Goal: Find specific page/section: Find specific page/section

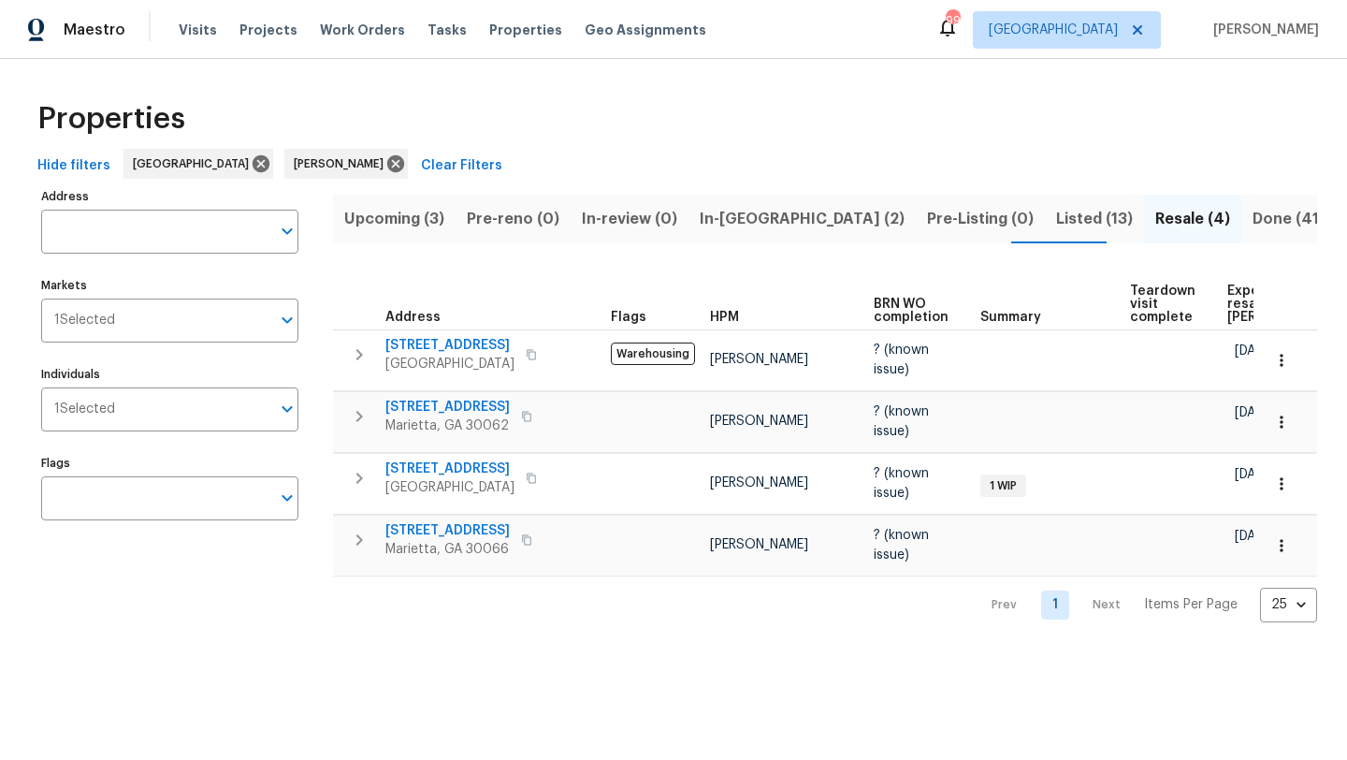
click at [734, 219] on span "In-[GEOGRAPHIC_DATA] (2)" at bounding box center [802, 219] width 205 height 26
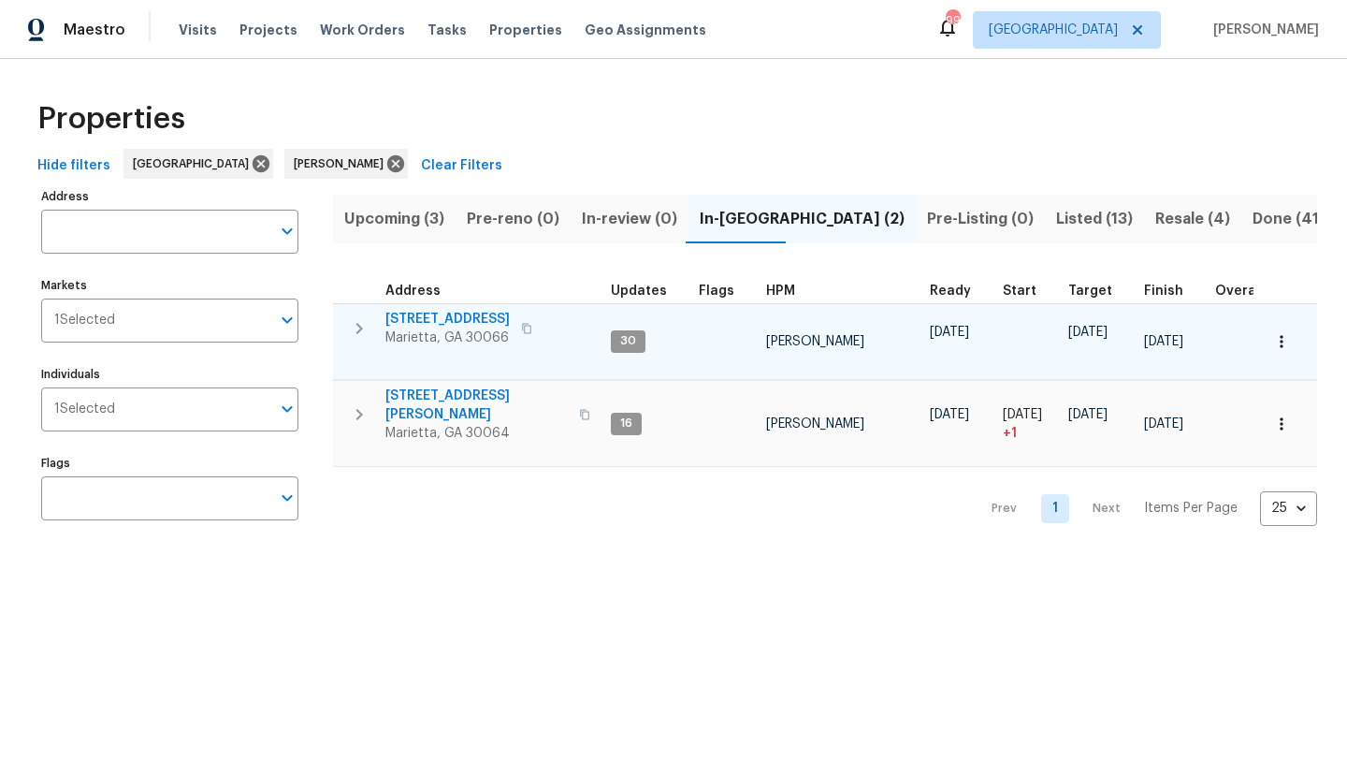
click at [461, 314] on span "692 Suholden Cir" at bounding box center [447, 319] width 124 height 19
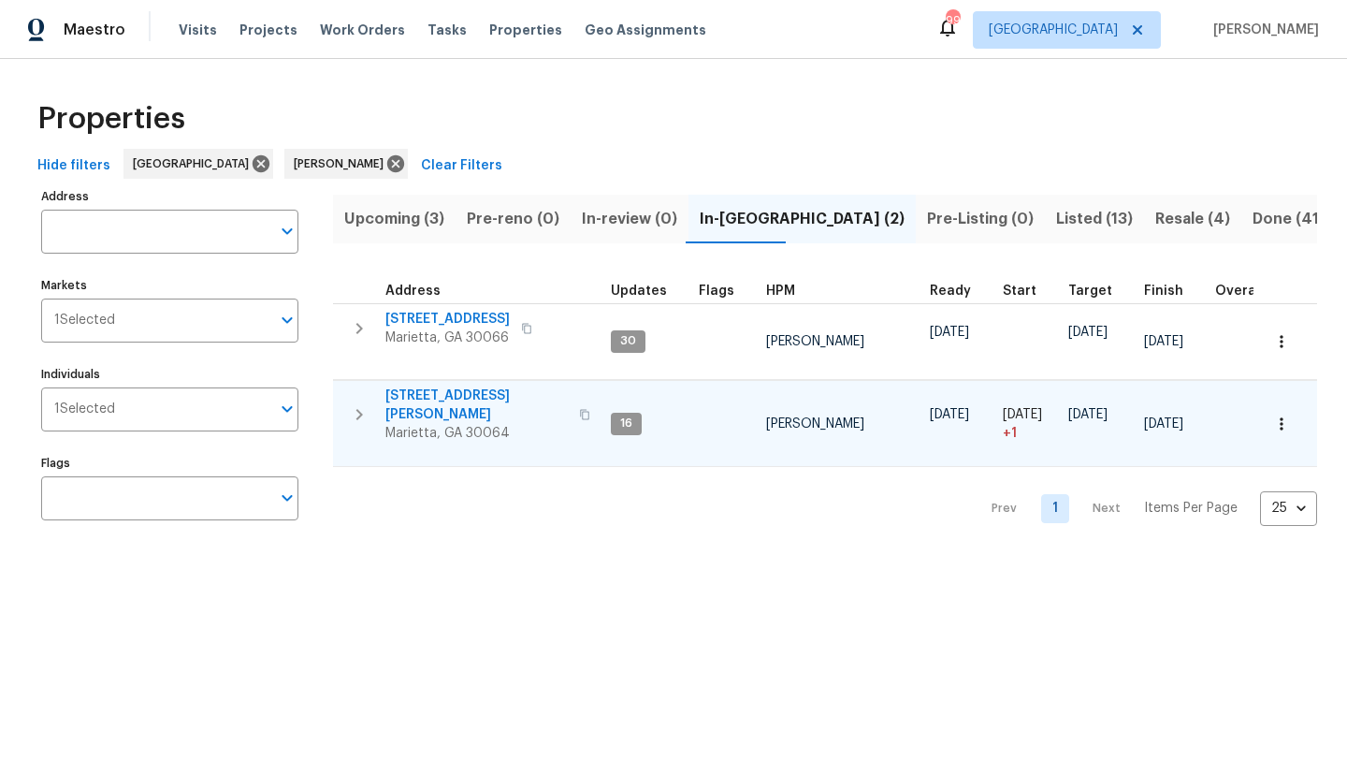
click at [480, 398] on span "3526 W Hampton Dr NW" at bounding box center [476, 404] width 182 height 37
click at [403, 222] on span "Upcoming (3)" at bounding box center [394, 219] width 100 height 26
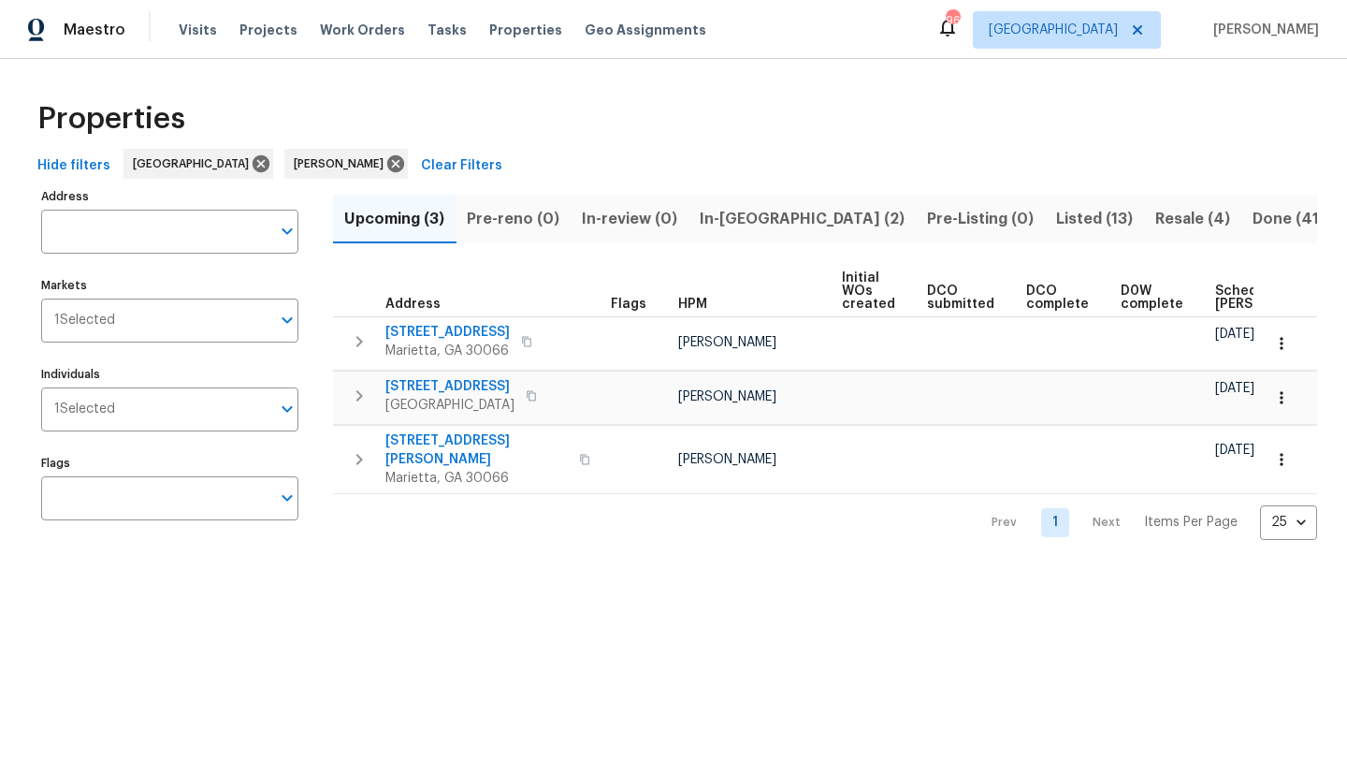
click at [738, 224] on span "In-reno (2)" at bounding box center [802, 219] width 205 height 26
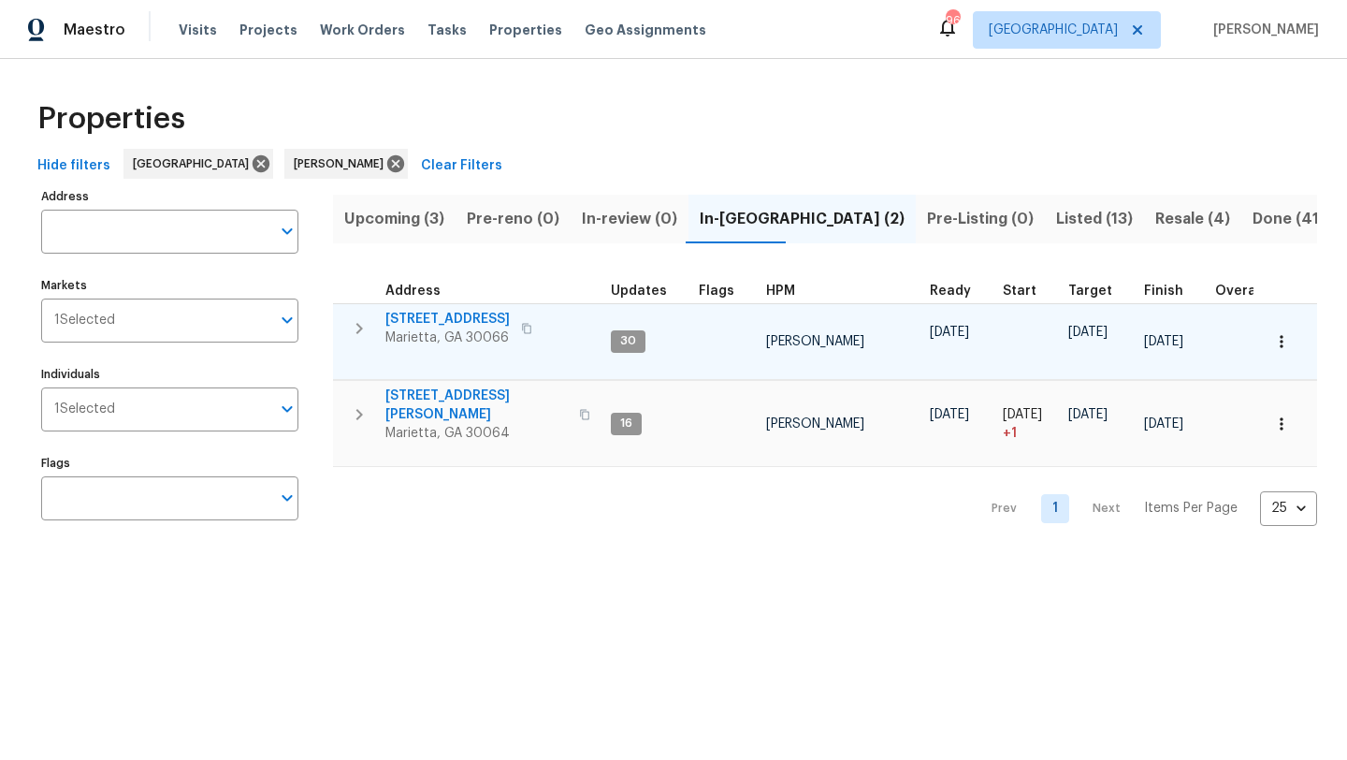
click at [470, 320] on span "692 Suholden Cir" at bounding box center [447, 319] width 124 height 19
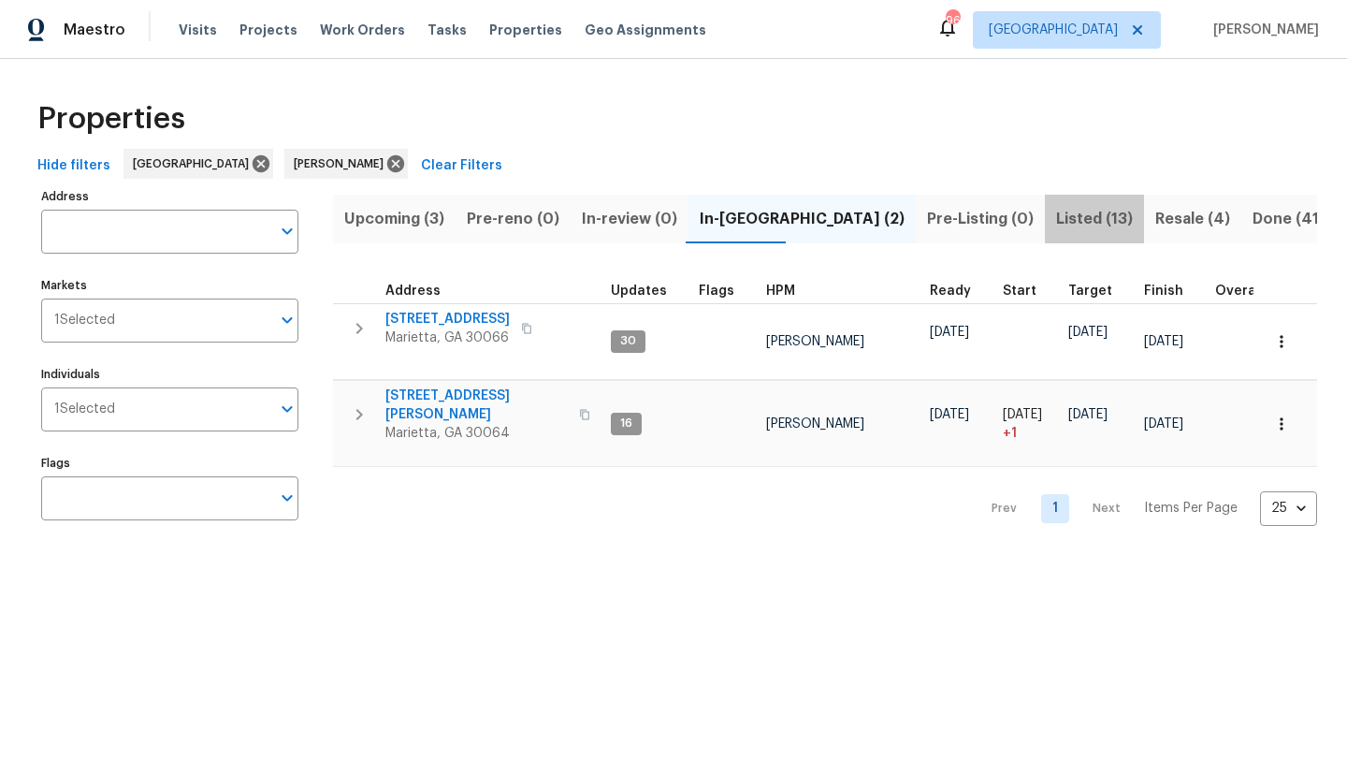
click at [1056, 223] on span "Listed (13)" at bounding box center [1094, 219] width 77 height 26
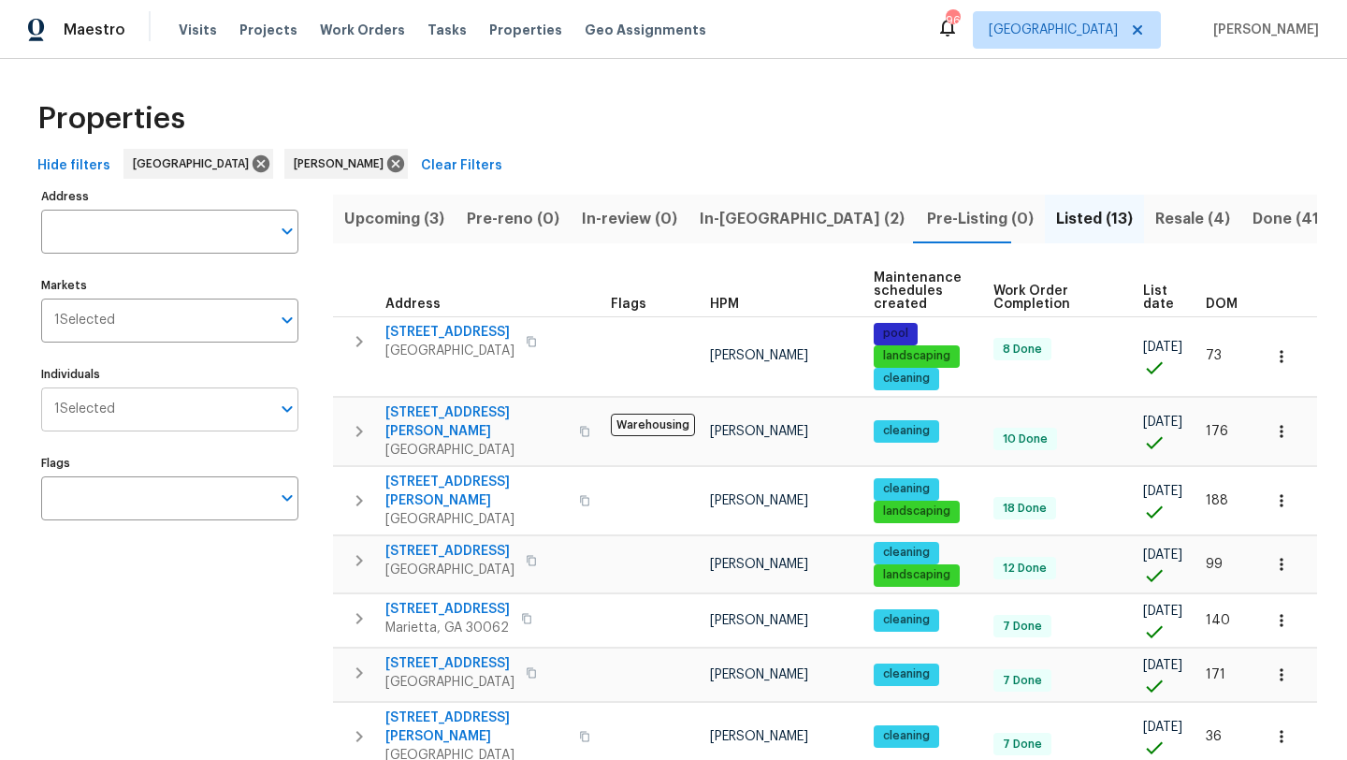
click at [153, 414] on input "Individuals" at bounding box center [192, 409] width 155 height 44
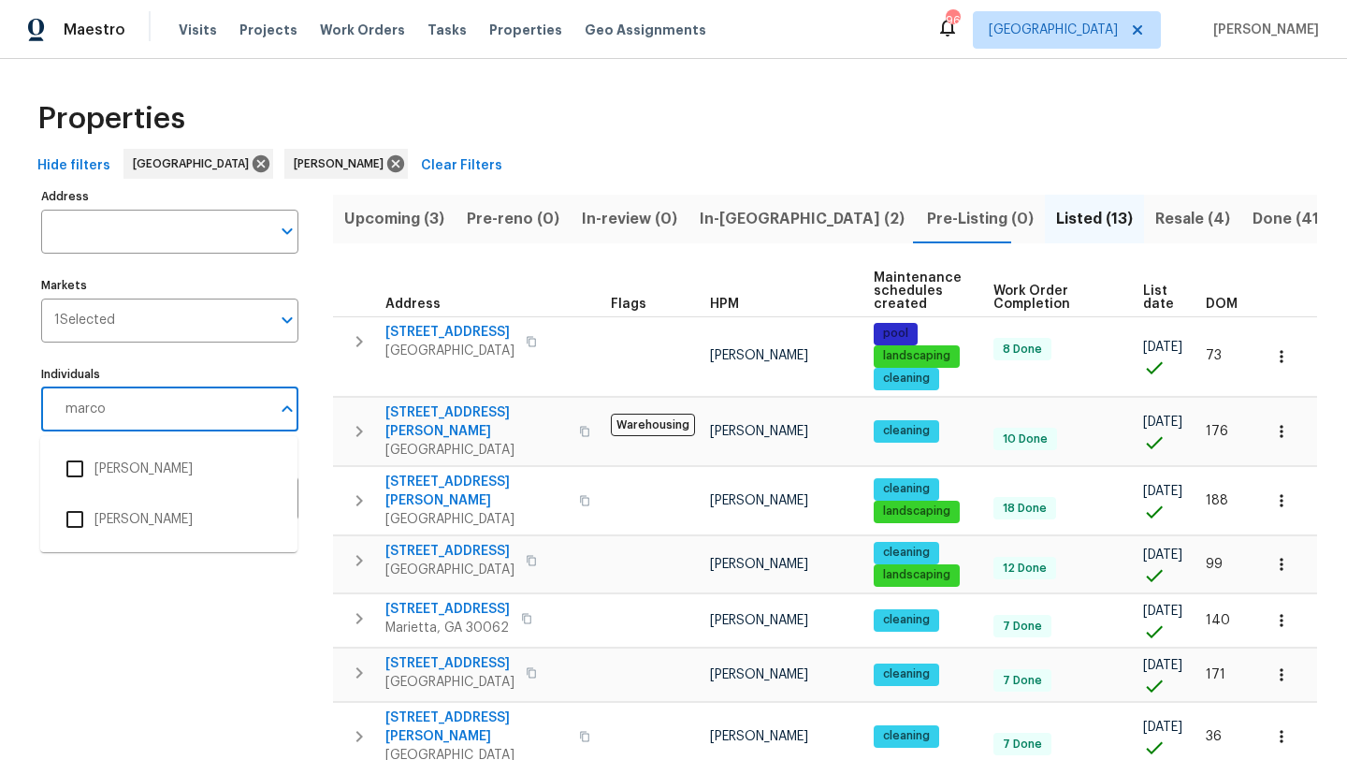
type input "marcos"
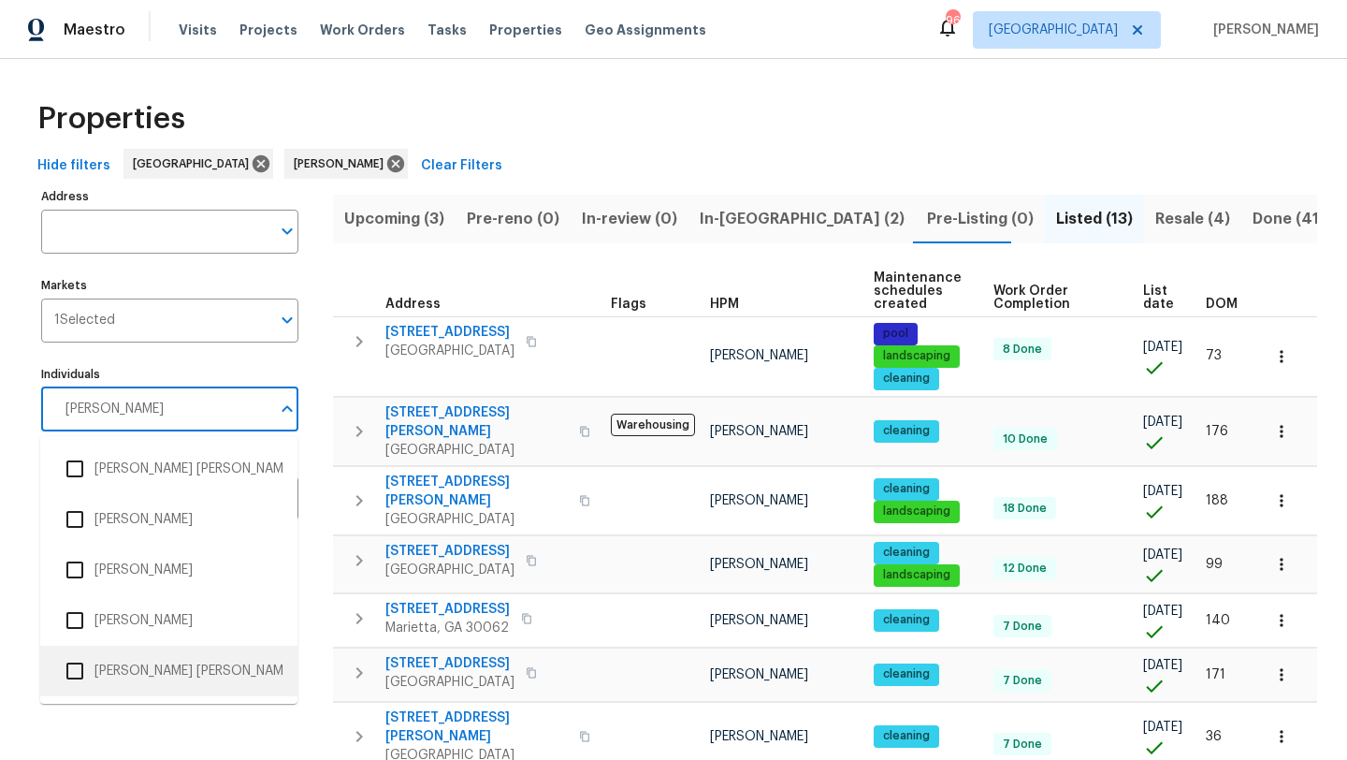
click at [75, 673] on input "checkbox" at bounding box center [74, 670] width 39 height 39
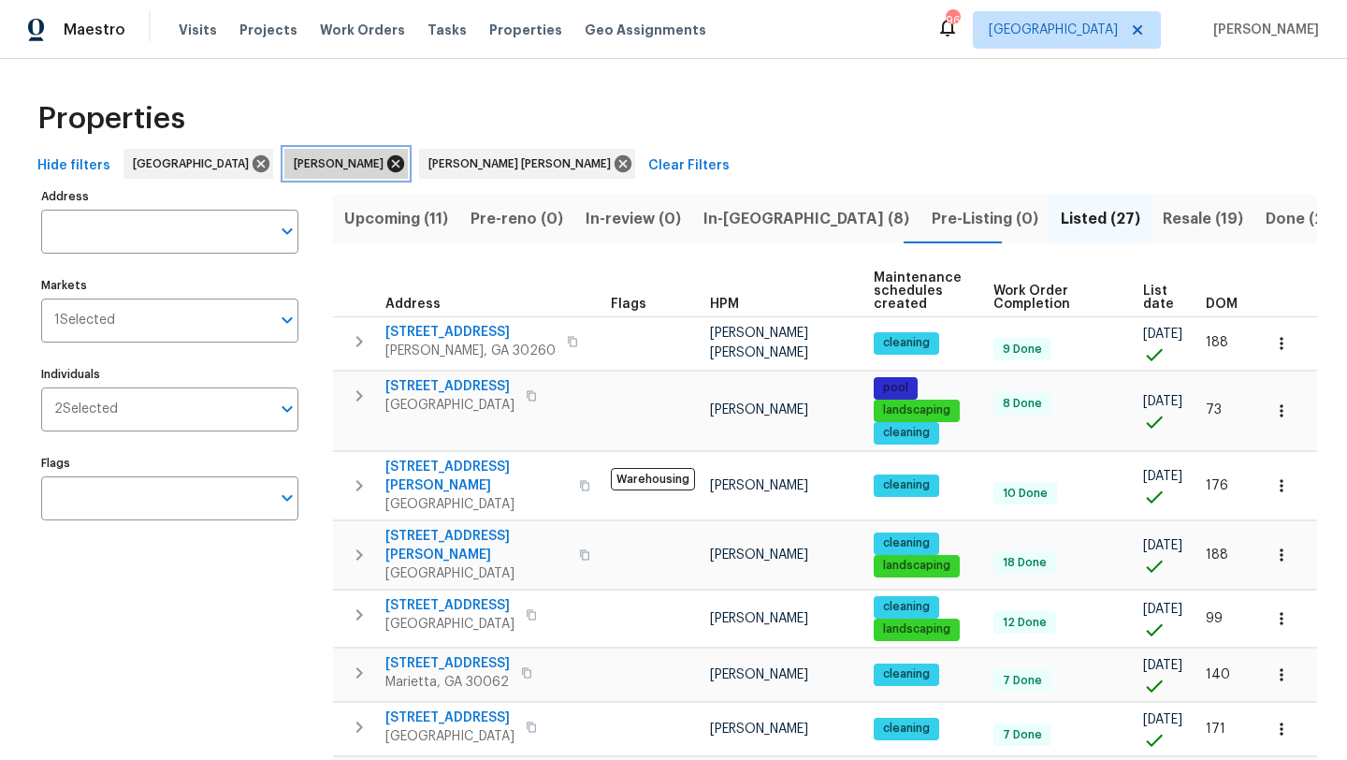
click at [385, 171] on icon at bounding box center [395, 163] width 21 height 21
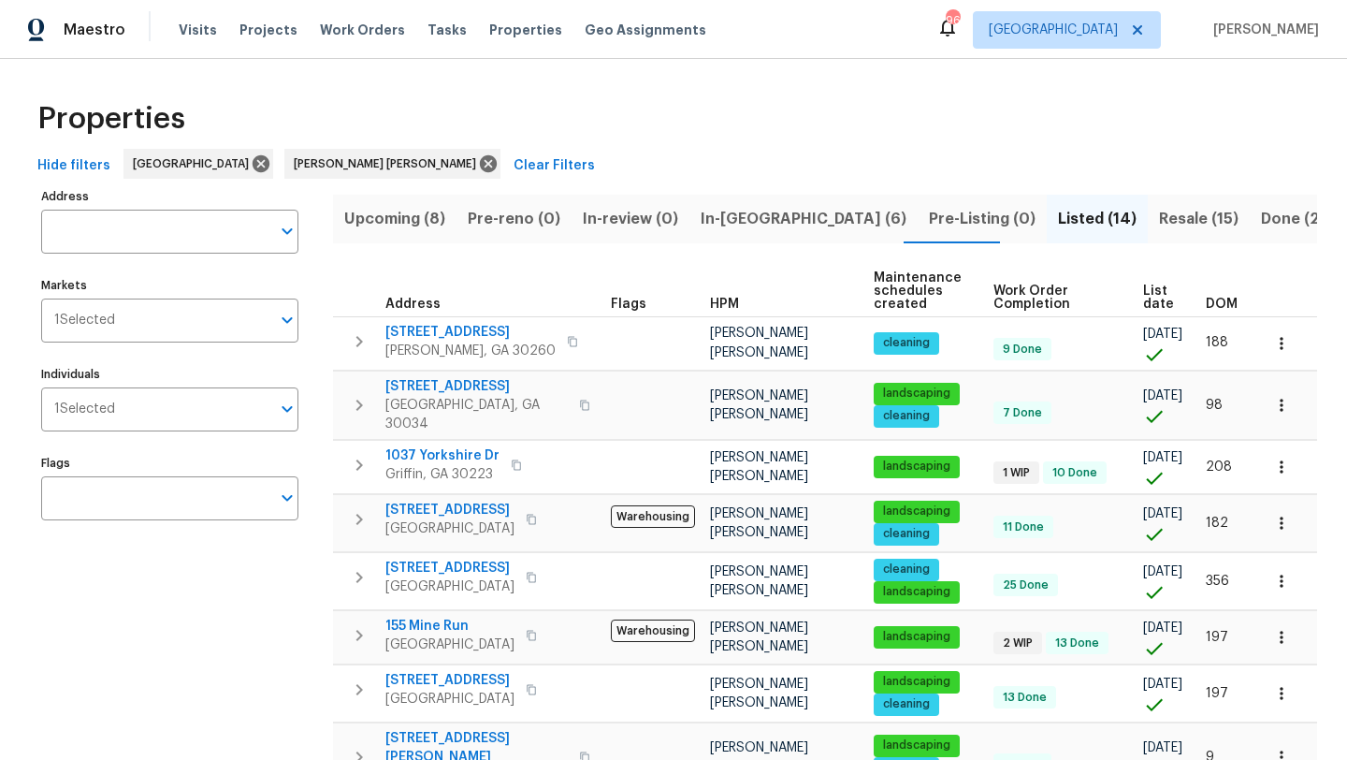
click at [1159, 213] on span "Resale (15)" at bounding box center [1199, 219] width 80 height 26
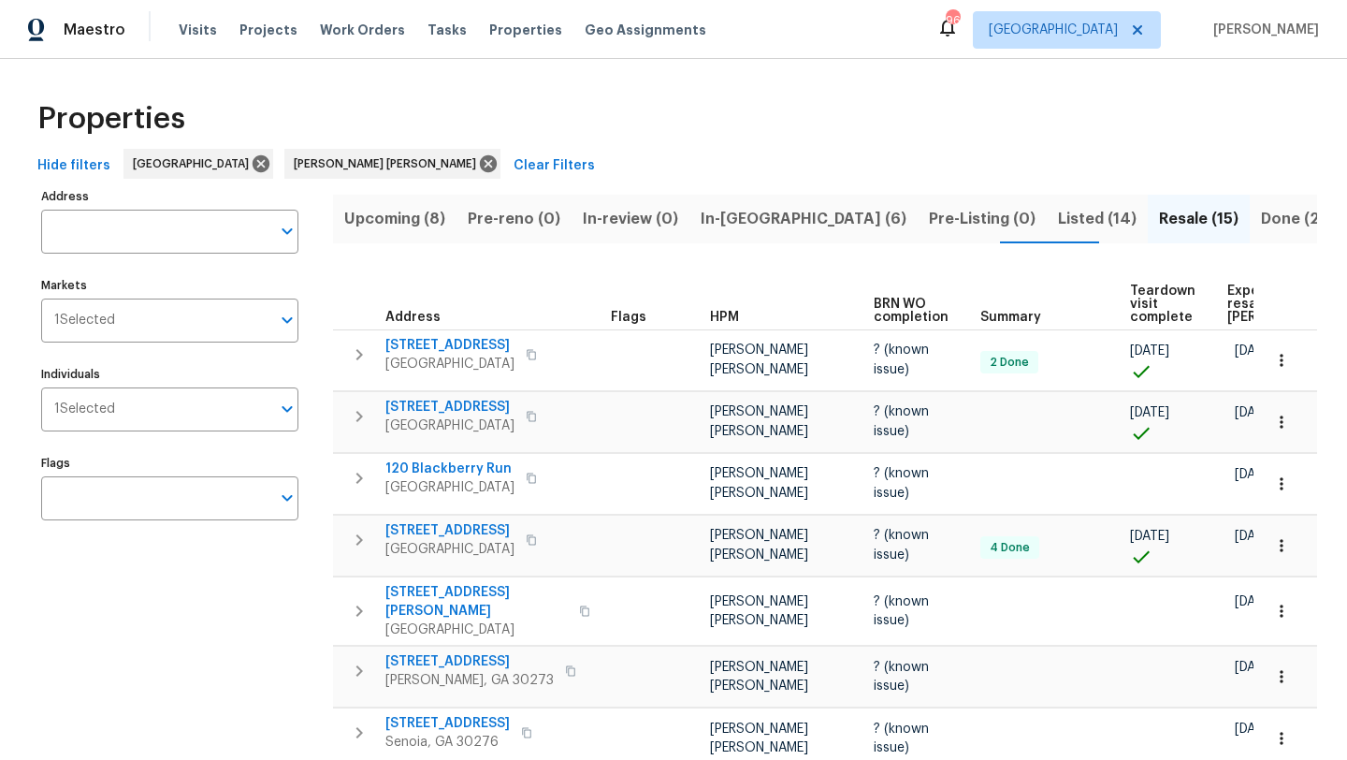
click at [1058, 222] on span "Listed (14)" at bounding box center [1097, 219] width 79 height 26
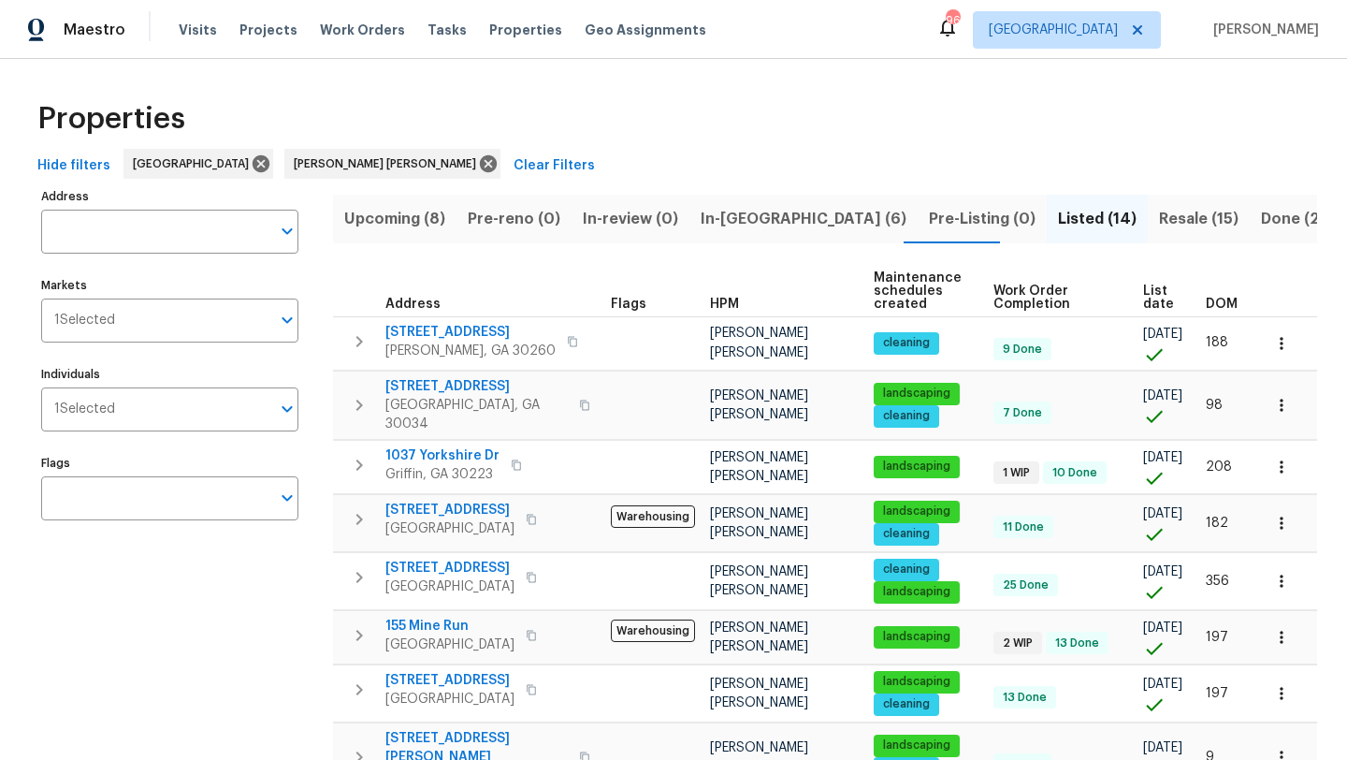
click at [754, 223] on span "In-reno (6)" at bounding box center [804, 219] width 206 height 26
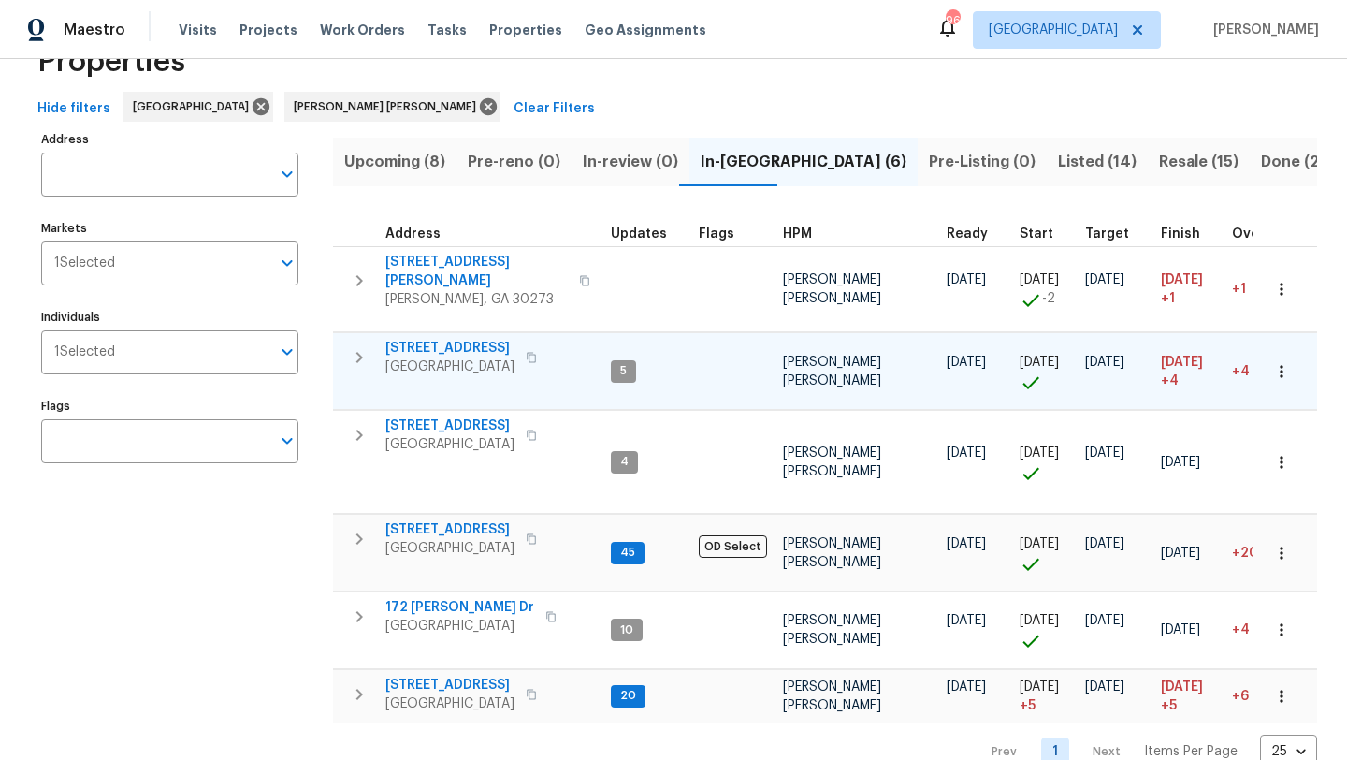
scroll to position [61, 0]
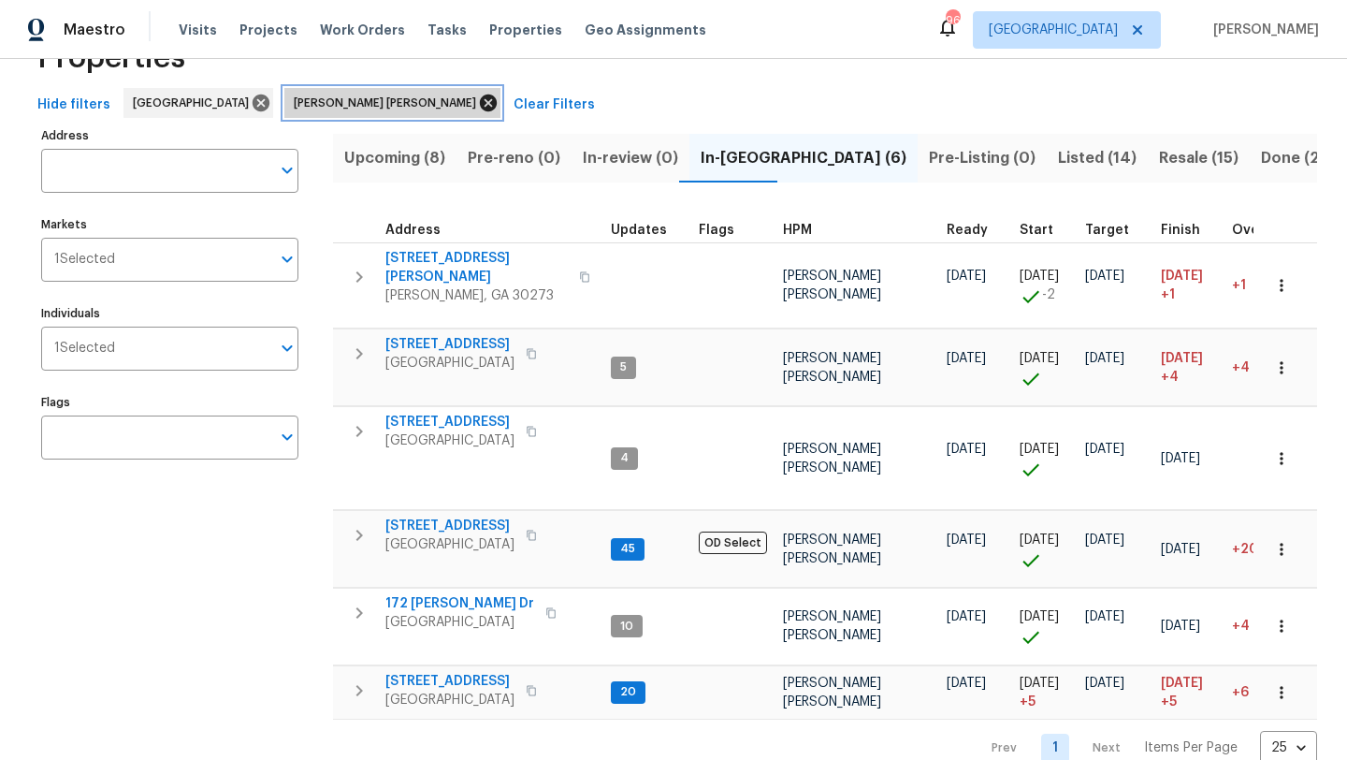
click at [478, 109] on icon at bounding box center [488, 103] width 21 height 21
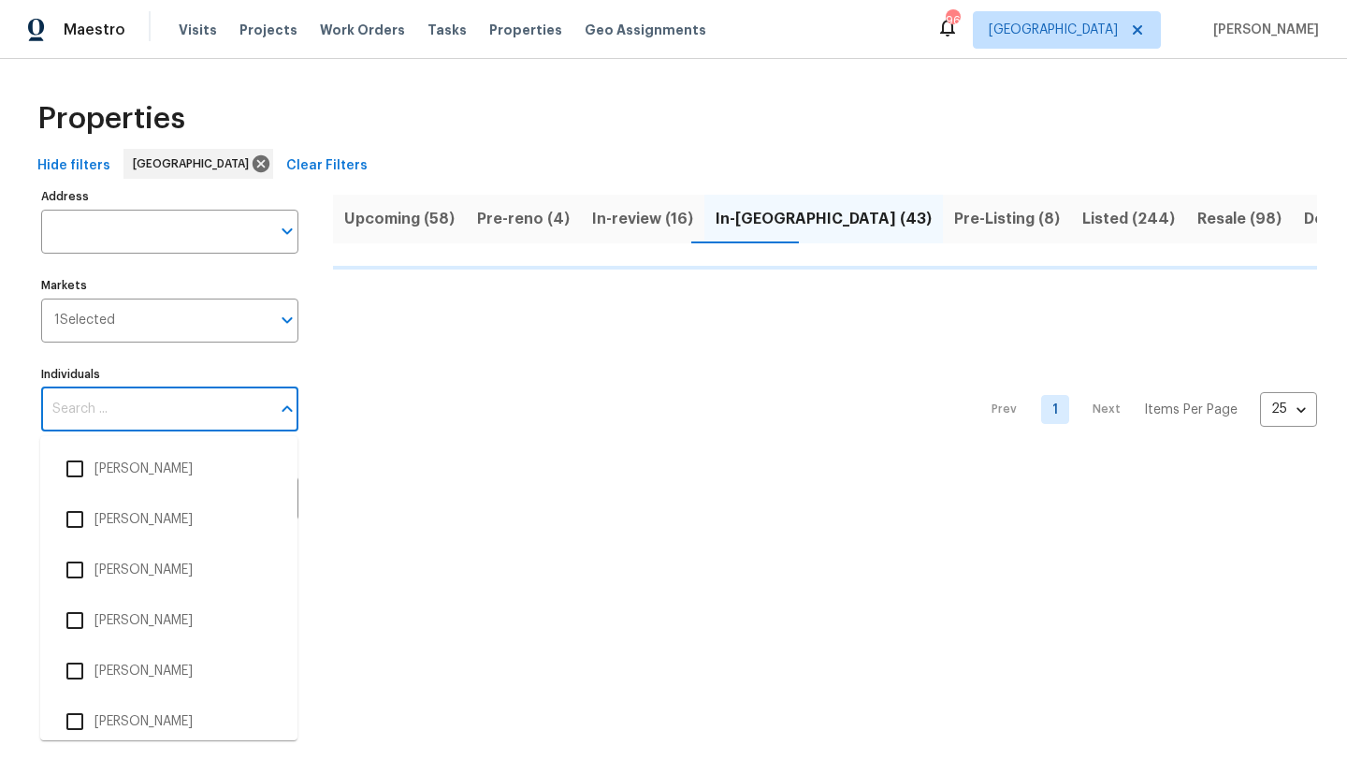
click at [131, 414] on input "Individuals" at bounding box center [155, 409] width 229 height 44
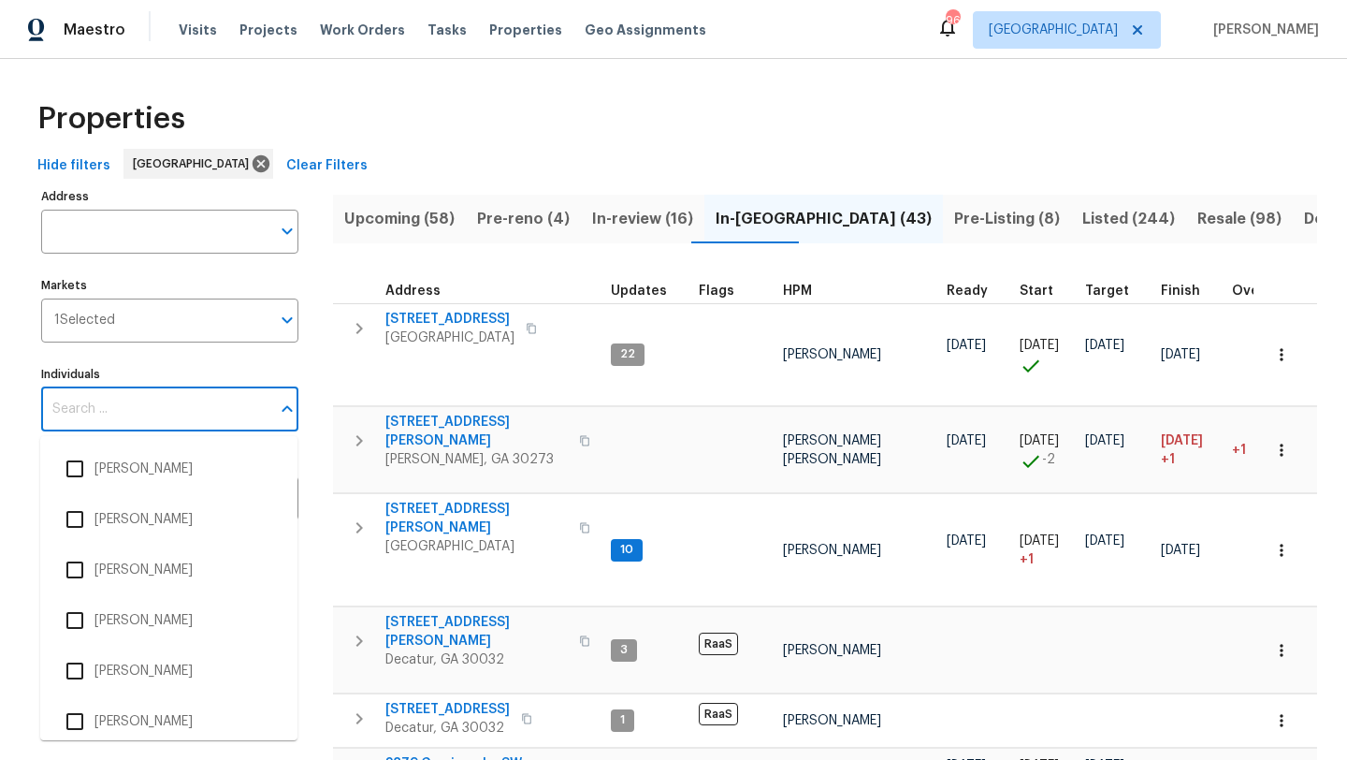
click at [131, 414] on input "Individuals" at bounding box center [155, 409] width 229 height 44
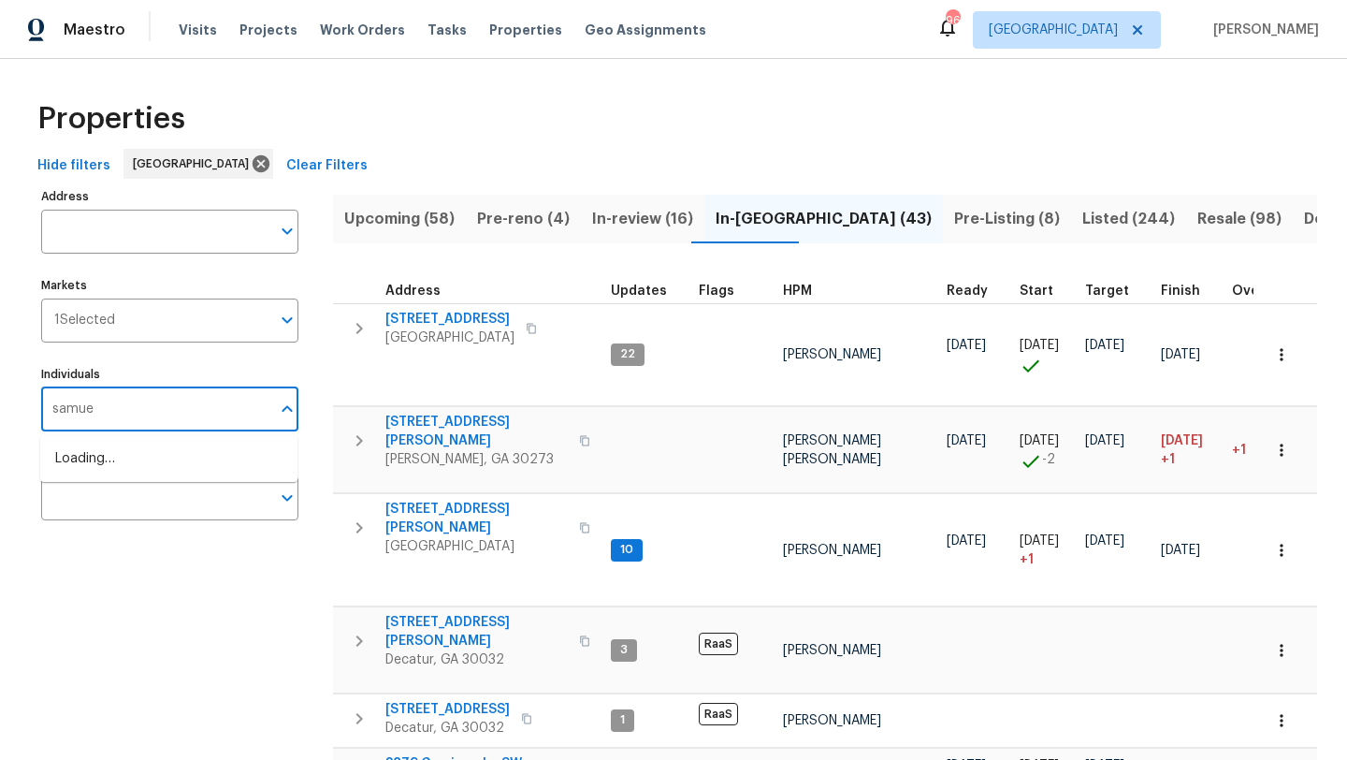
type input "samuel"
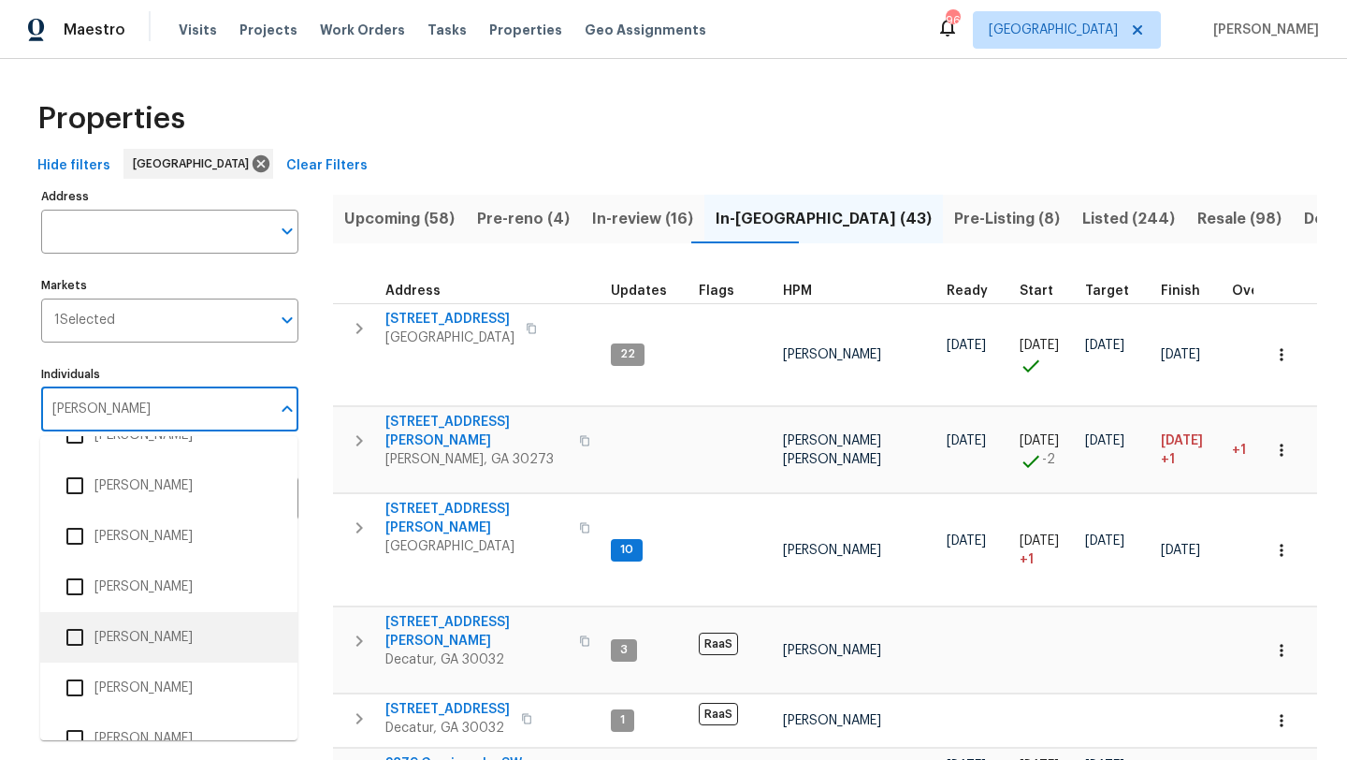
scroll to position [267, 0]
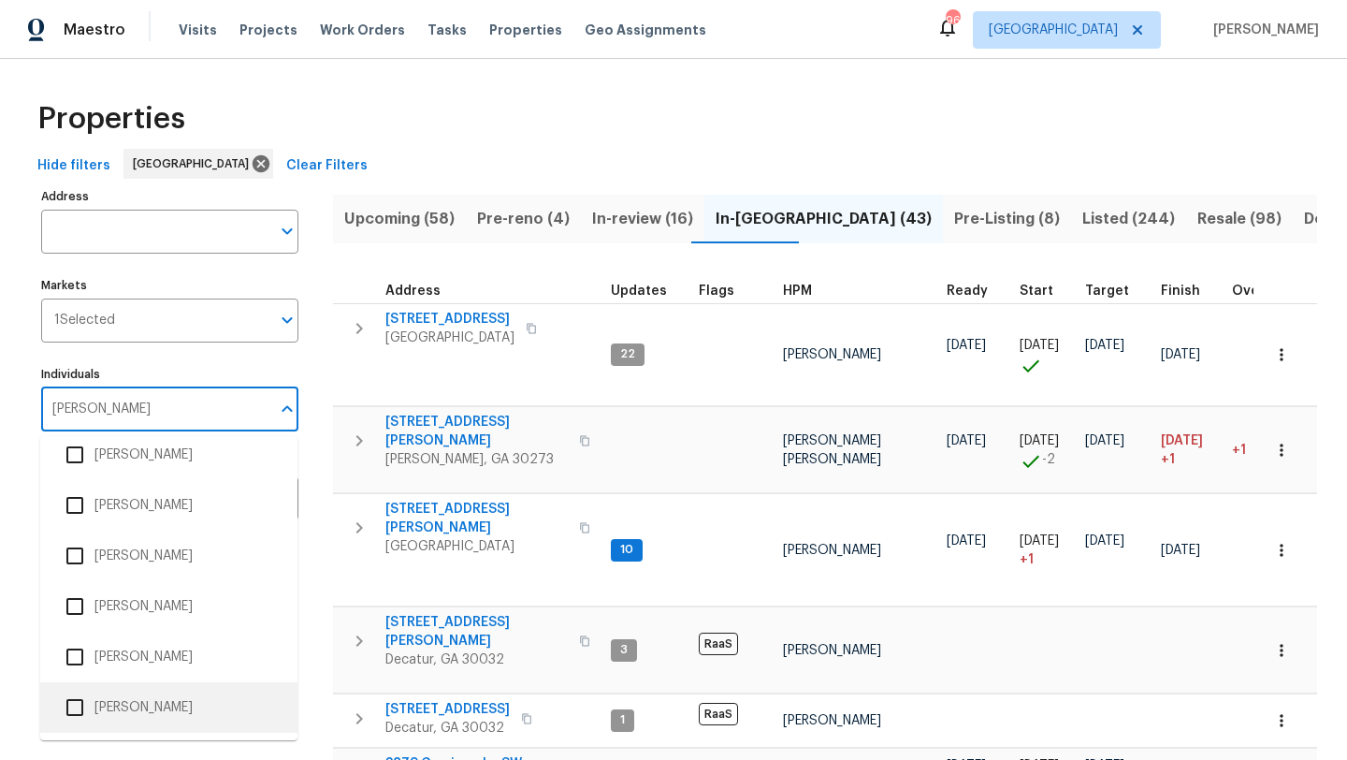
click at [82, 705] on input "checkbox" at bounding box center [74, 706] width 39 height 39
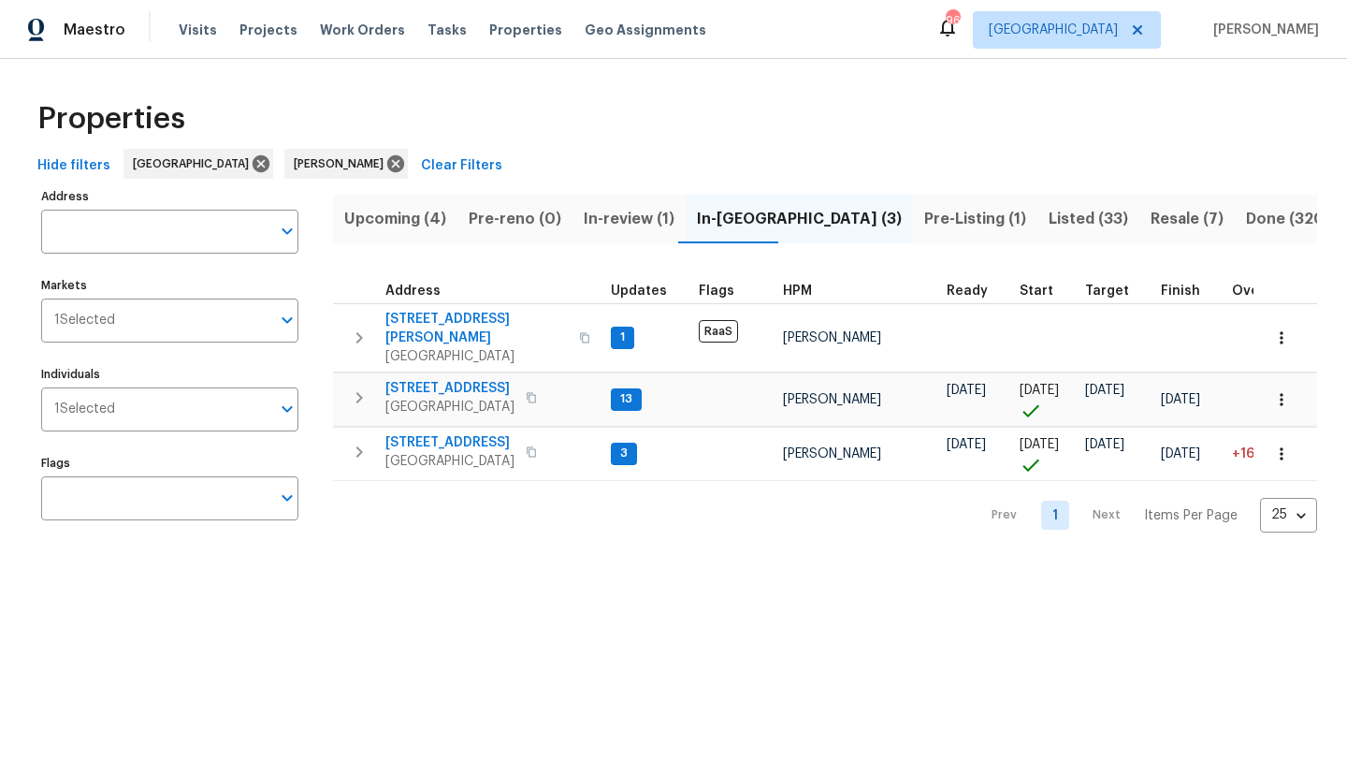
click at [392, 221] on span "Upcoming (4)" at bounding box center [395, 219] width 102 height 26
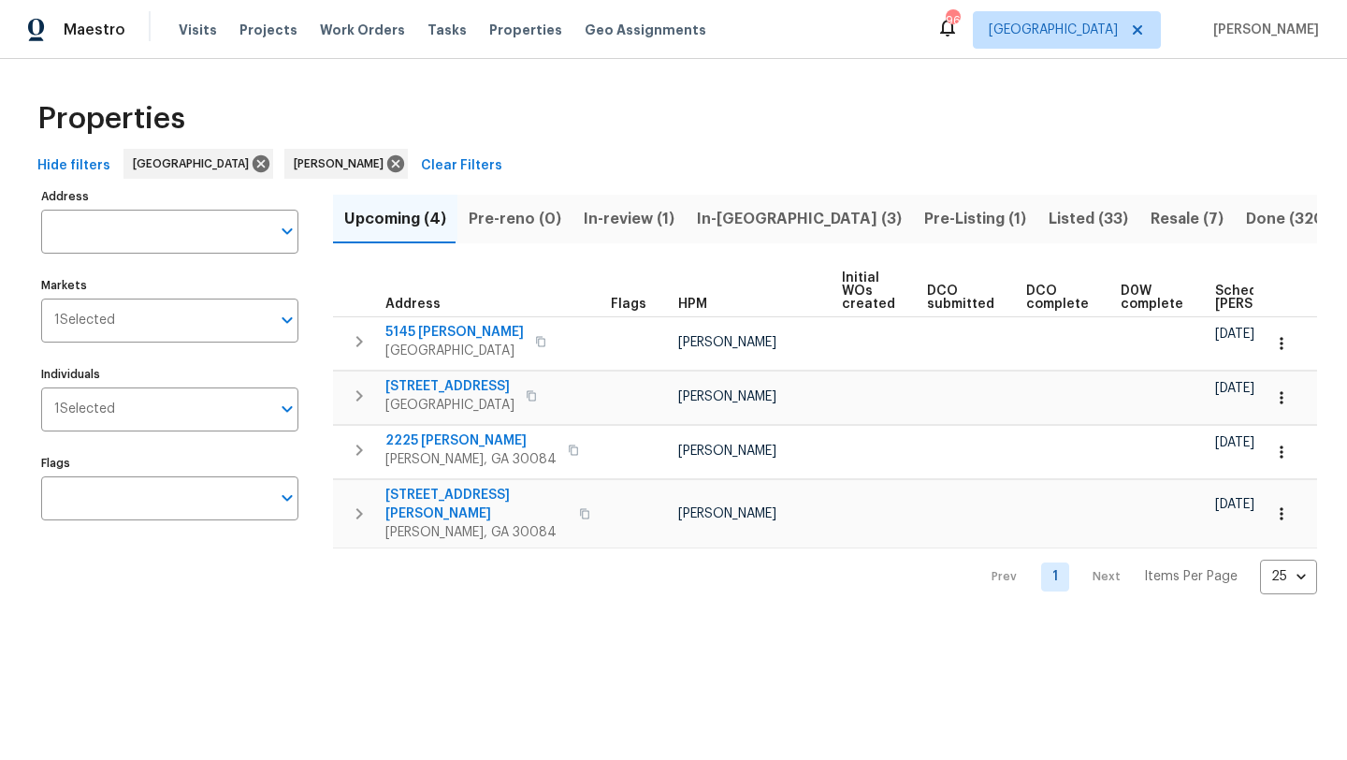
click at [617, 213] on span "In-review (1)" at bounding box center [629, 219] width 91 height 26
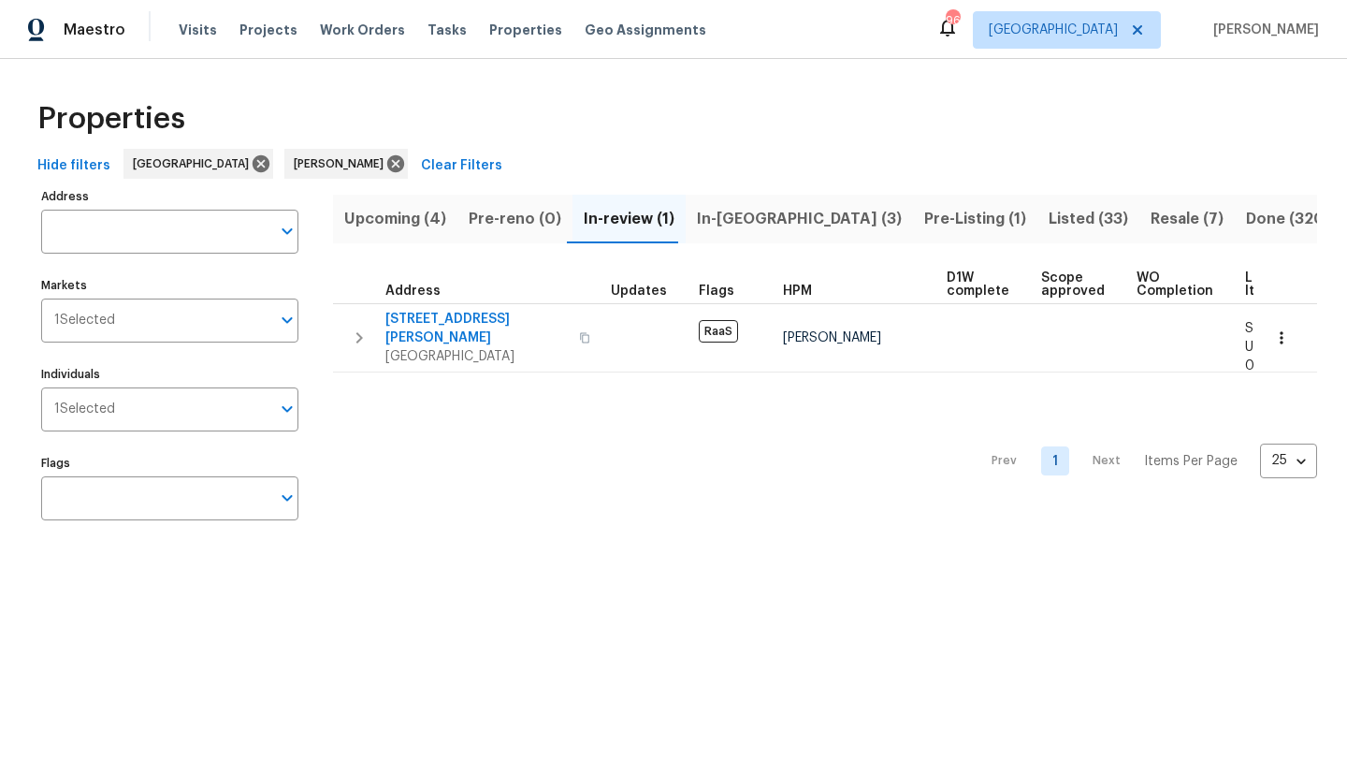
click at [710, 218] on span "In-reno (3)" at bounding box center [799, 219] width 205 height 26
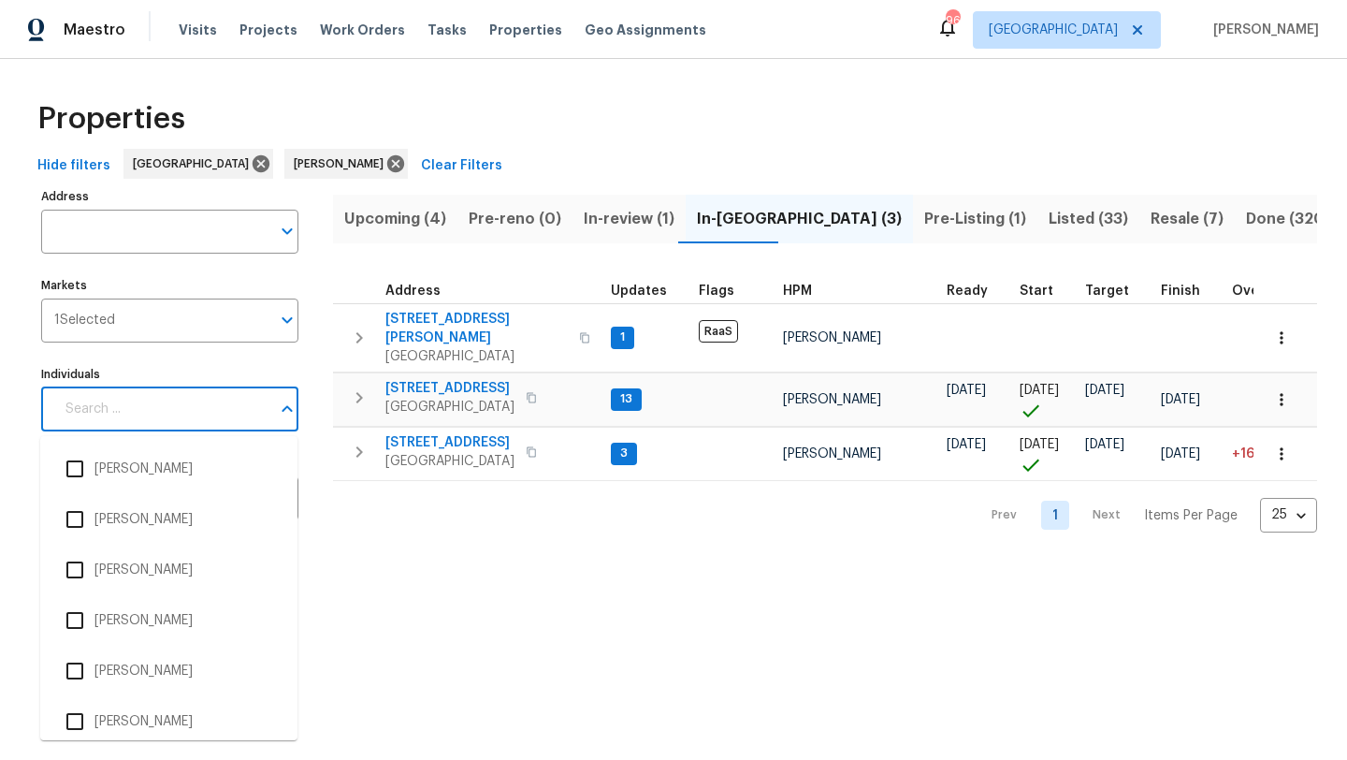
click at [226, 412] on input "Individuals" at bounding box center [162, 409] width 216 height 44
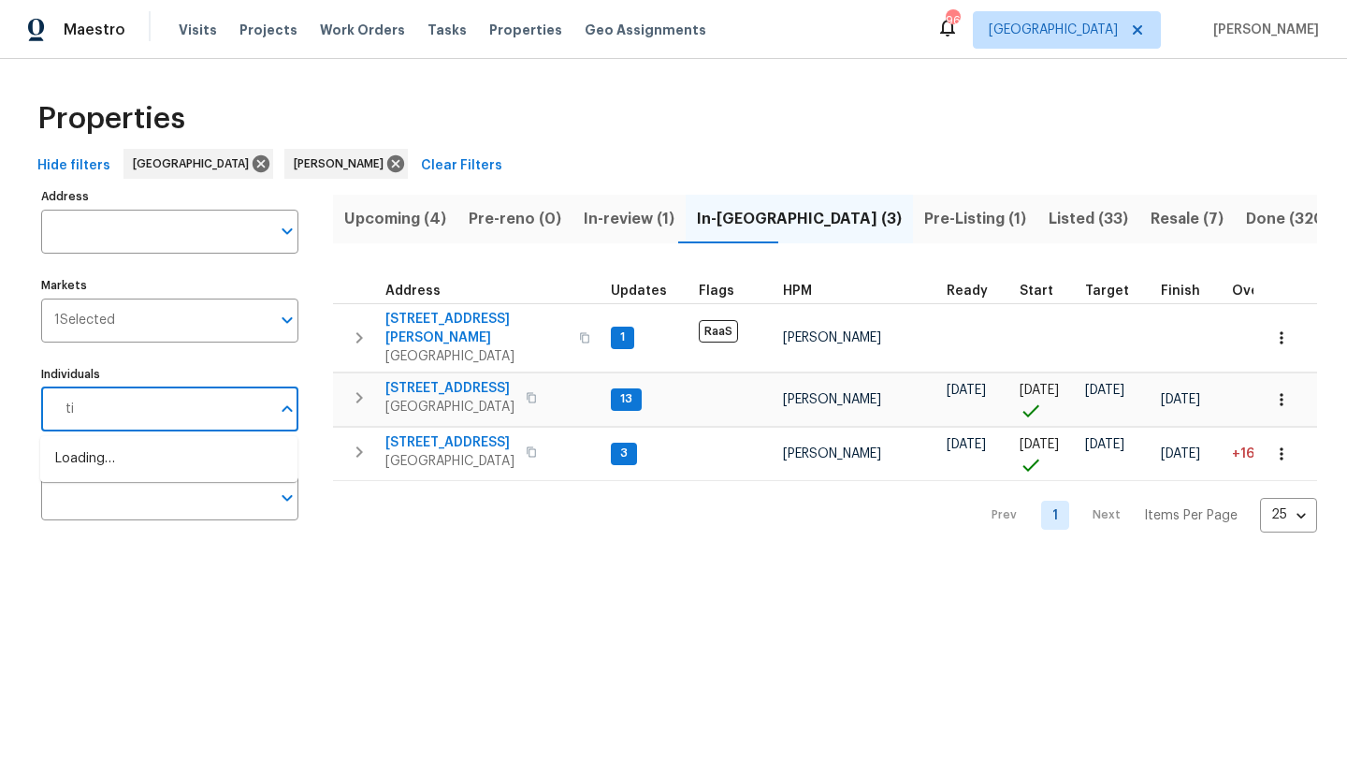
type input "tim"
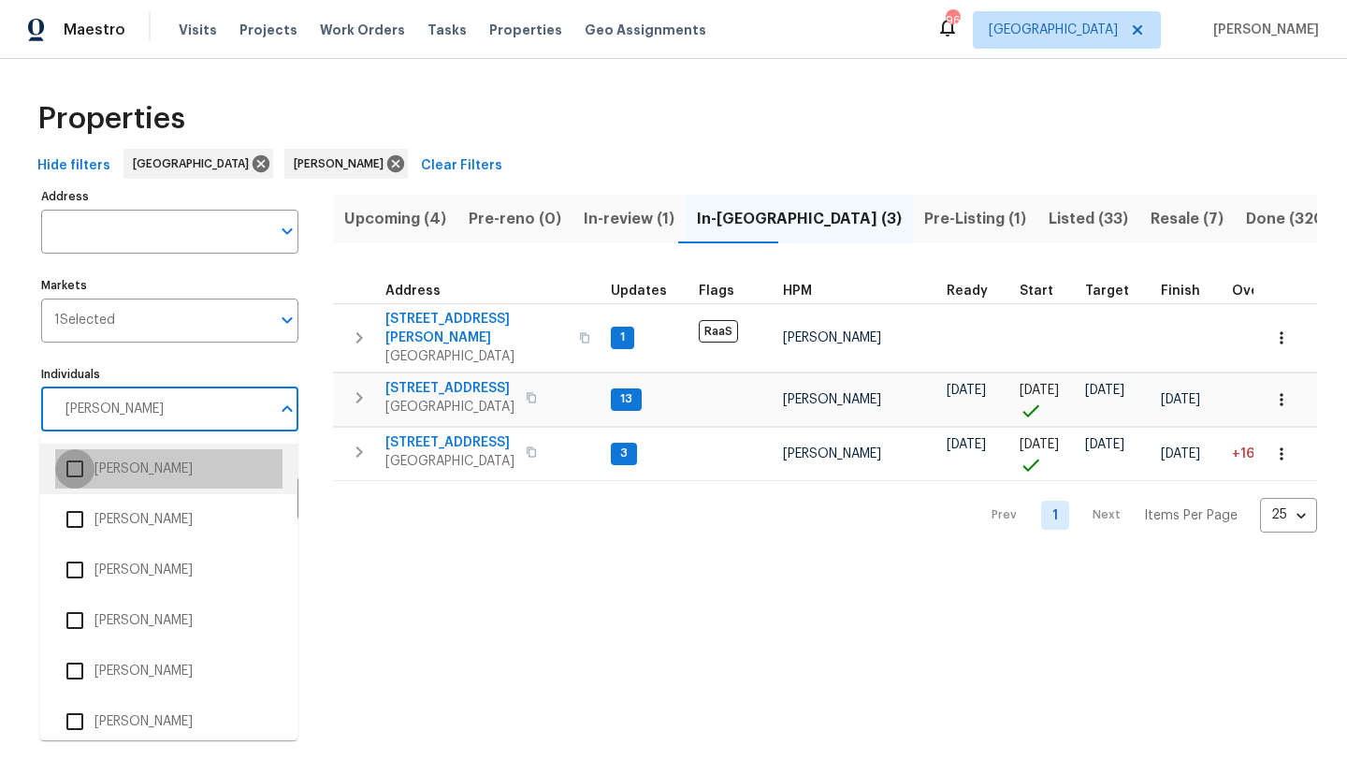
click at [77, 472] on input "checkbox" at bounding box center [74, 468] width 39 height 39
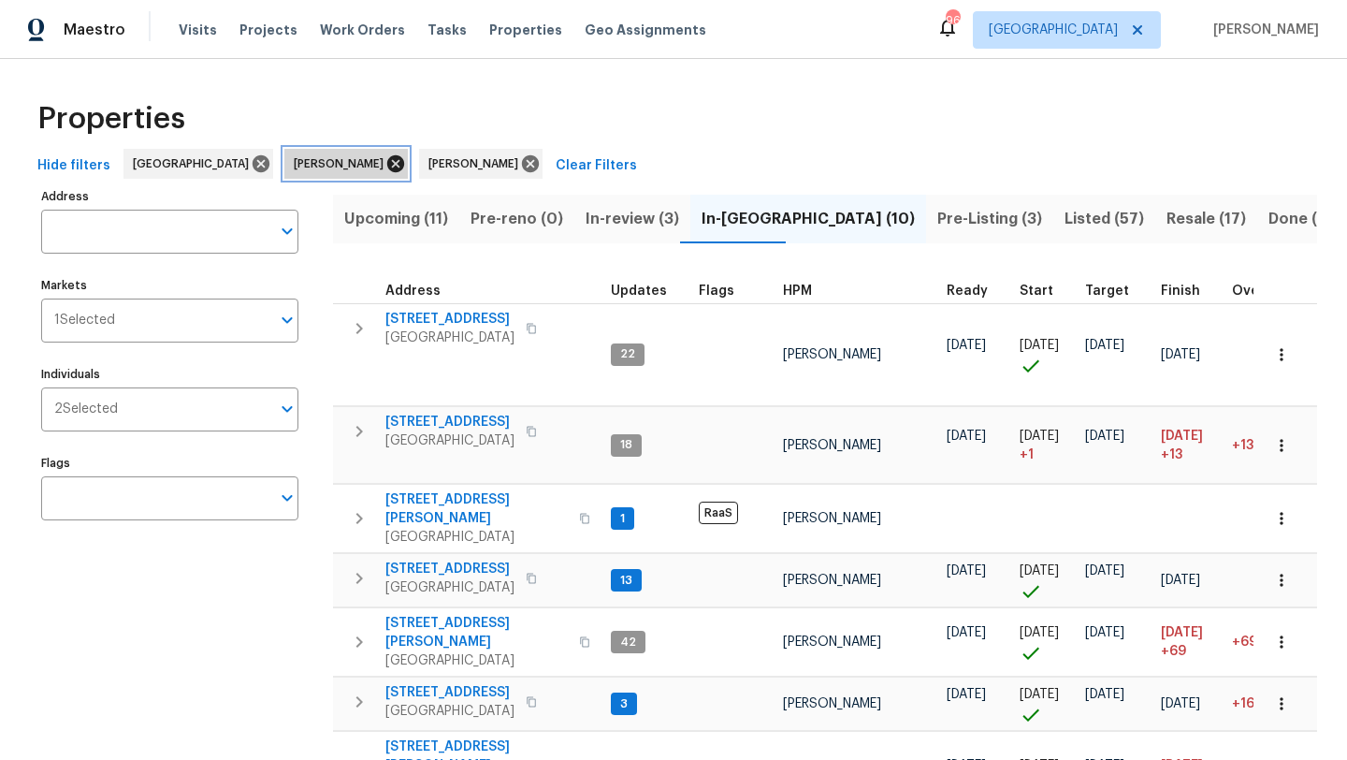
click at [385, 161] on icon at bounding box center [395, 163] width 21 height 21
